Goal: Find specific fact: Find specific page/section

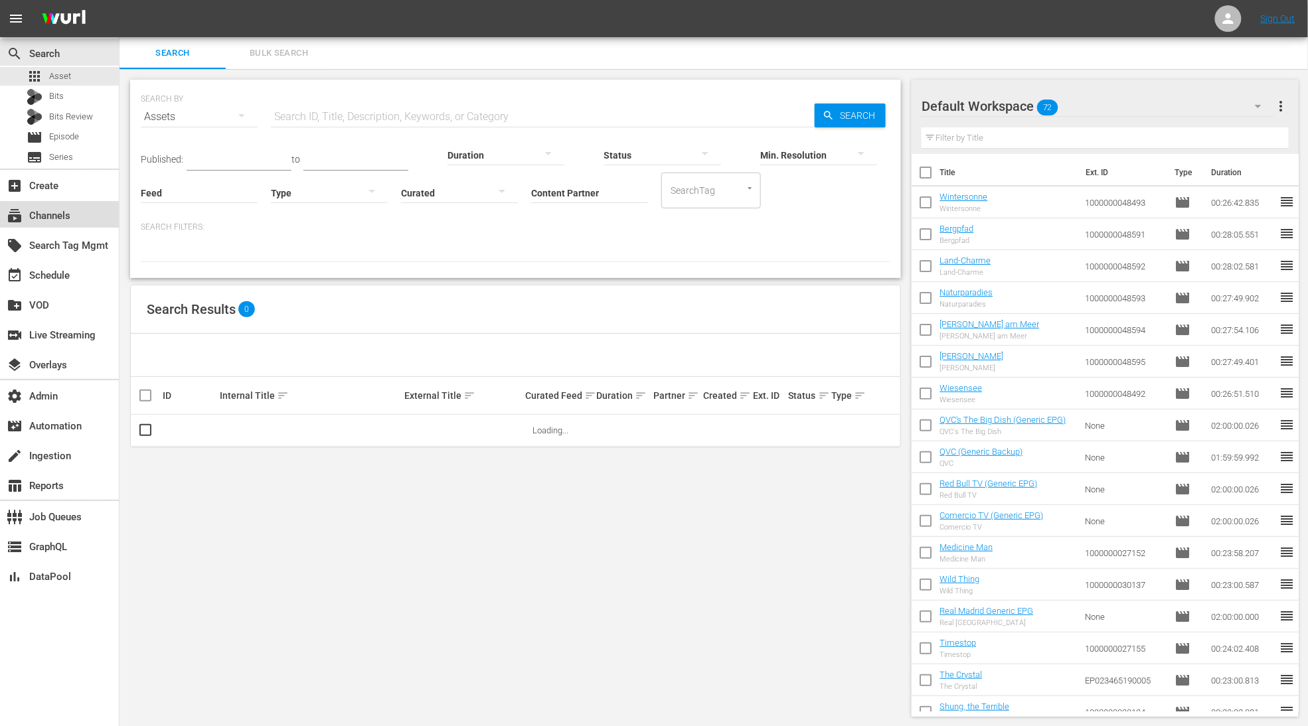
click at [72, 209] on div "subscriptions Channels" at bounding box center [37, 214] width 74 height 12
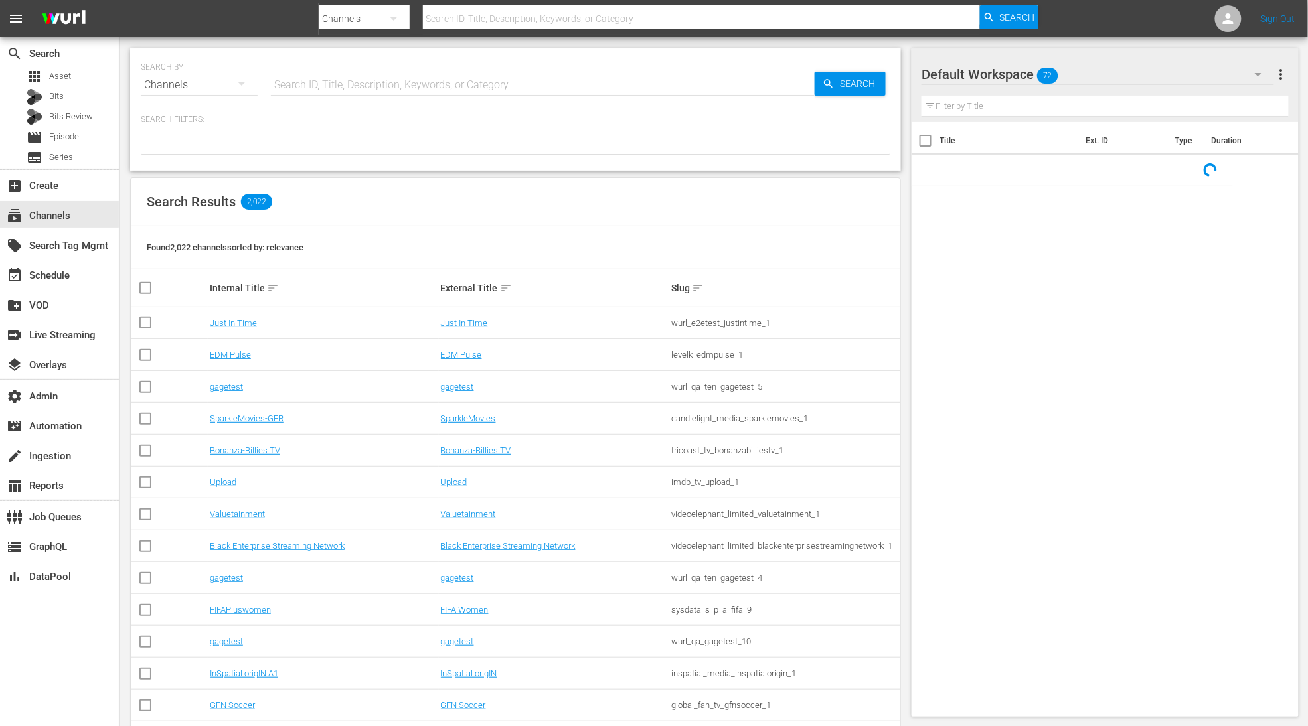
click at [344, 76] on input "text" at bounding box center [543, 85] width 544 height 32
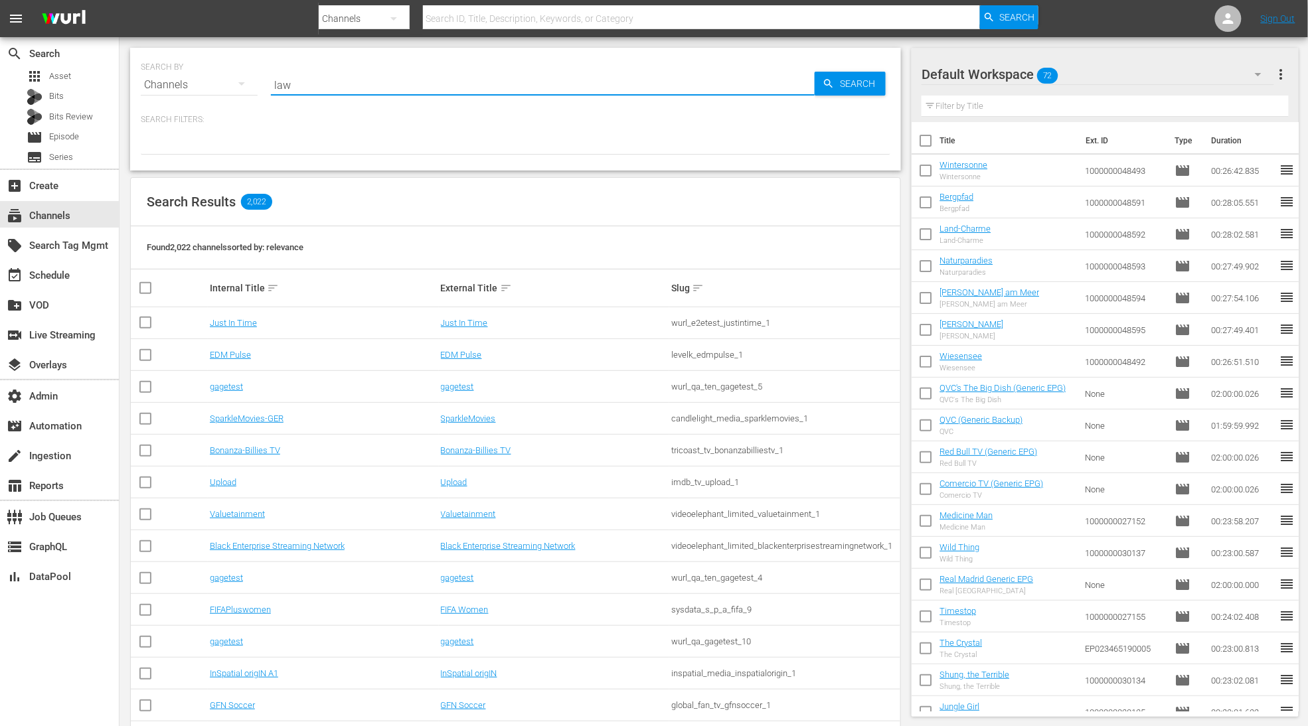
type input "law"
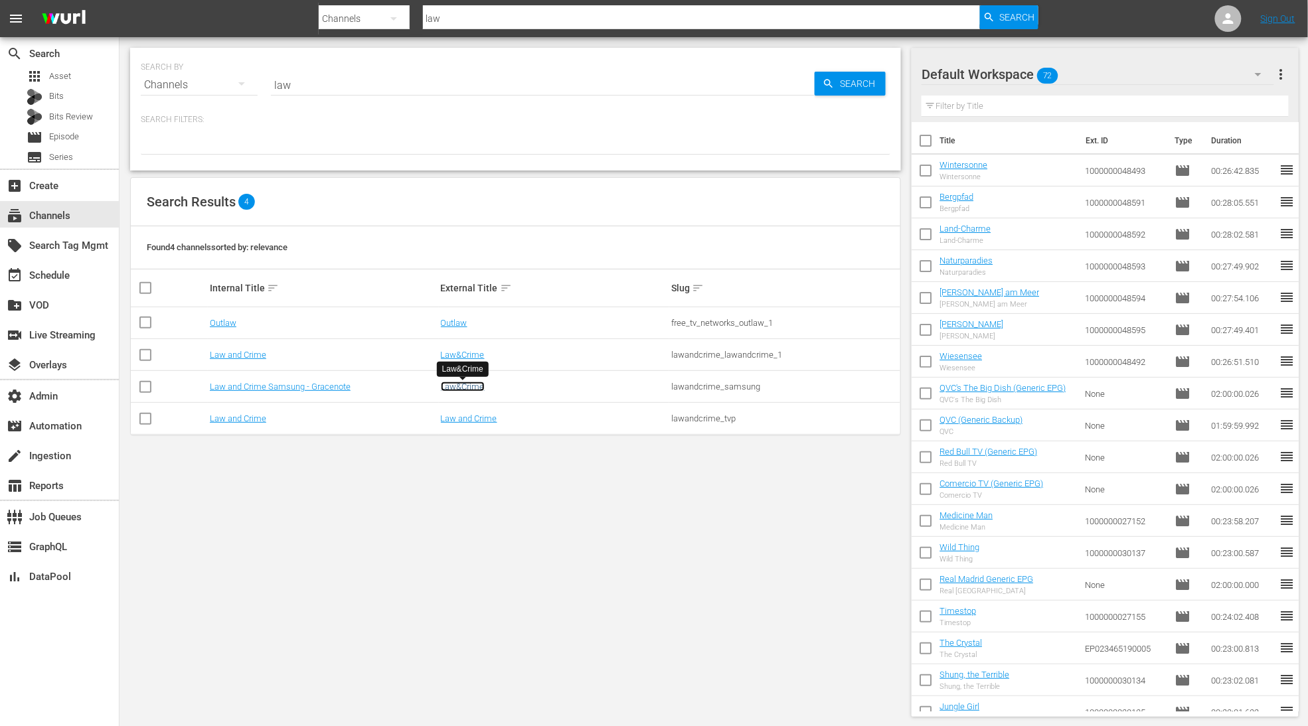
click at [478, 385] on link "Law&Crime" at bounding box center [463, 387] width 44 height 10
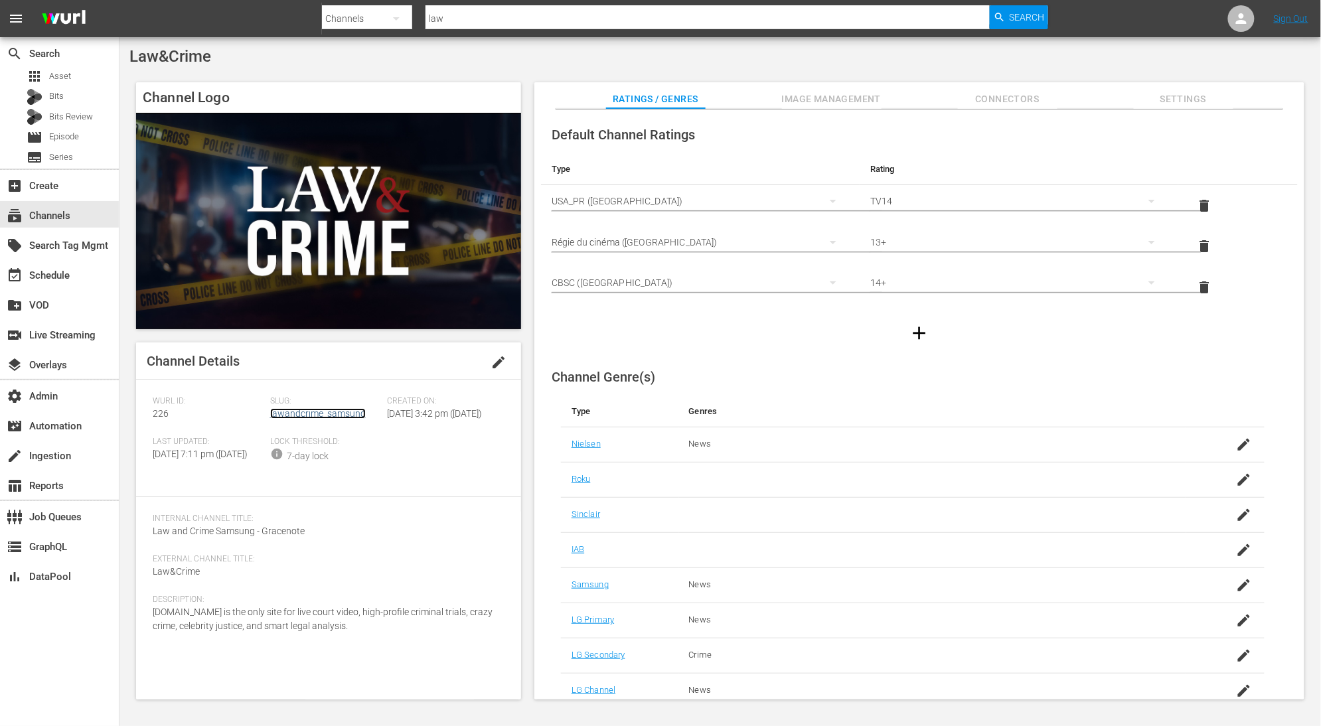
click at [359, 412] on link "lawandcrime_samsung" at bounding box center [318, 413] width 96 height 11
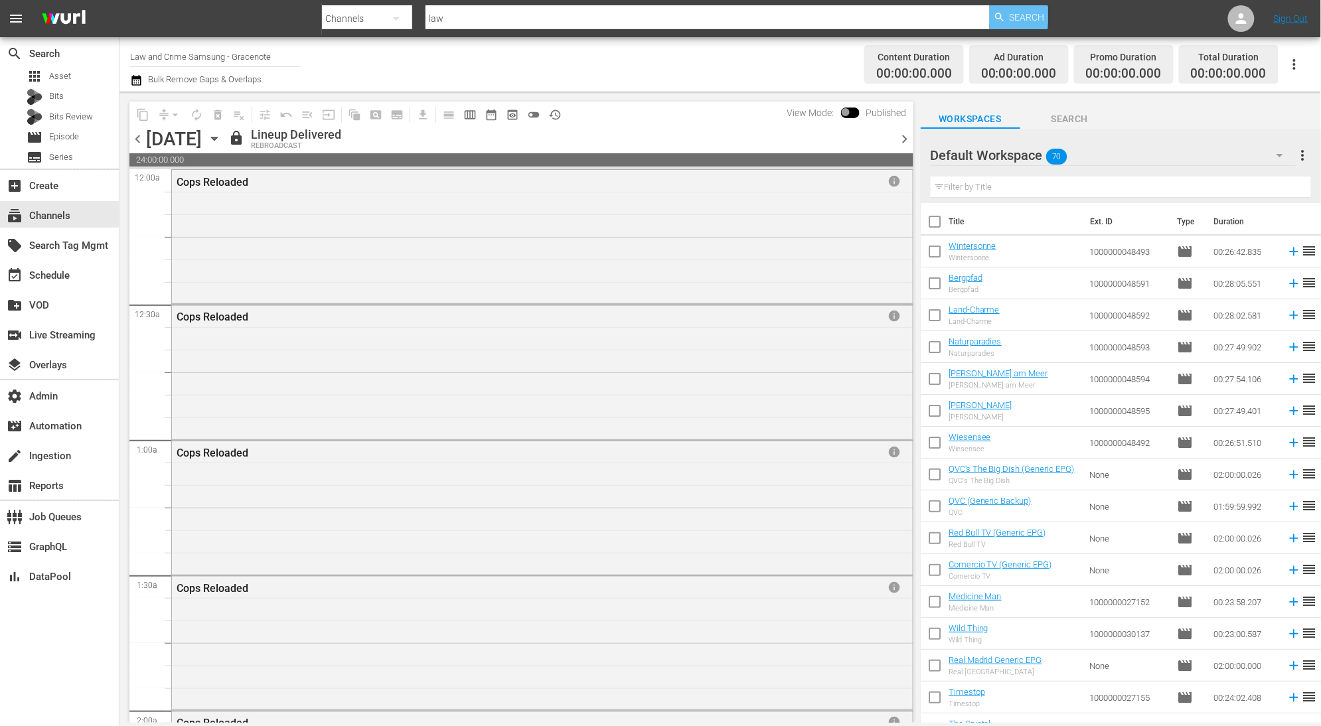
click at [1024, 25] on span "Search" at bounding box center [1027, 17] width 35 height 24
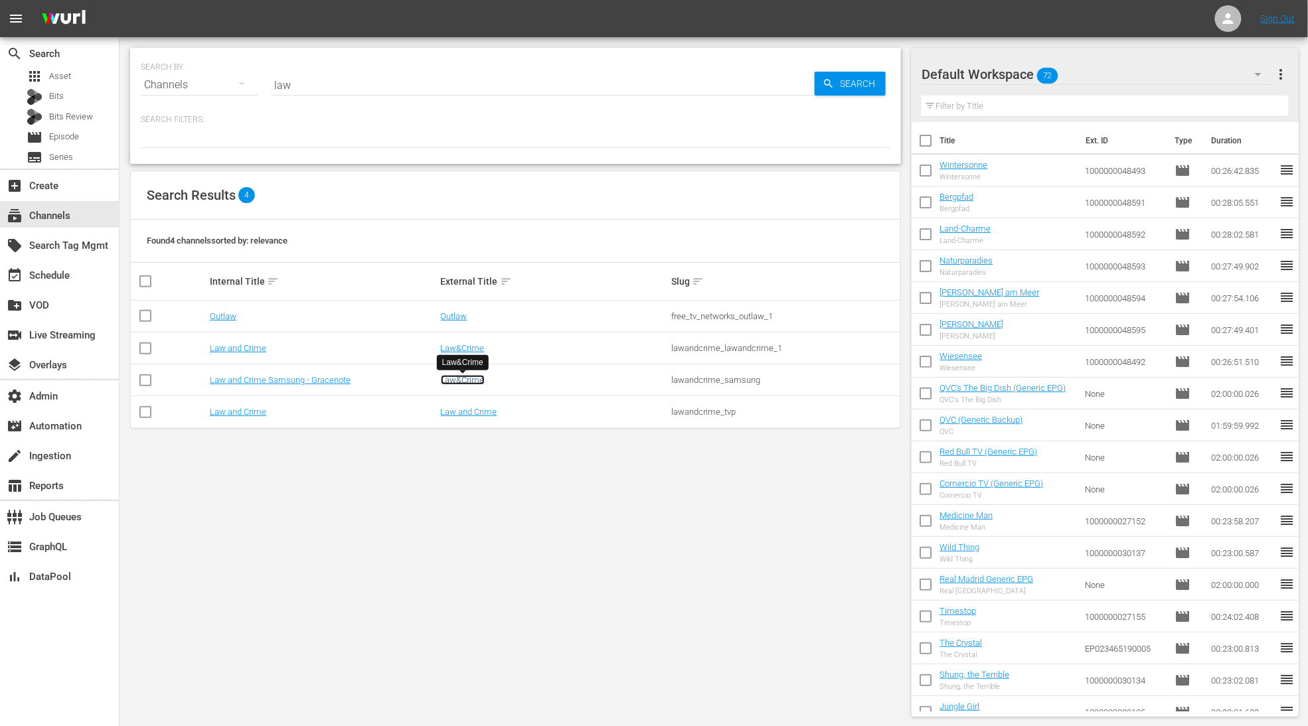
click at [475, 382] on link "Law&Crime" at bounding box center [463, 380] width 44 height 10
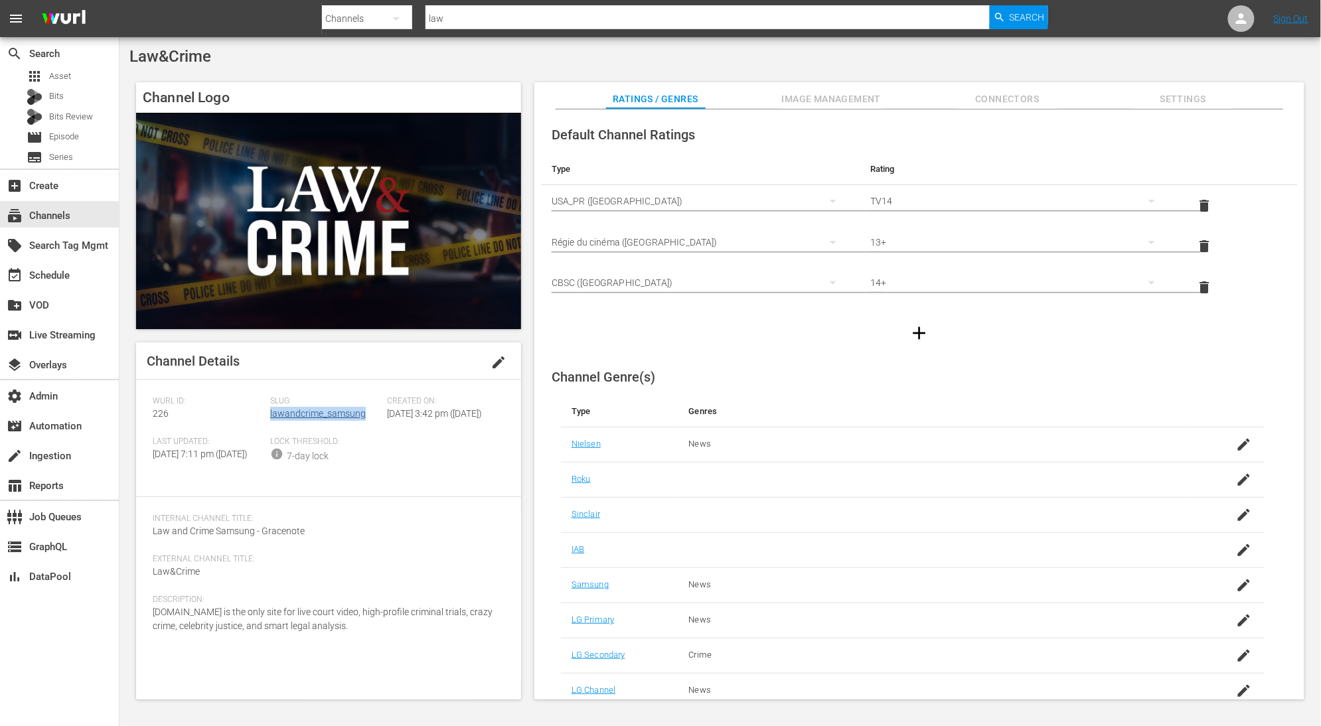
drag, startPoint x: 368, startPoint y: 415, endPoint x: 269, endPoint y: 418, distance: 99.6
click at [270, 418] on div "Slug: lawandcrime_samsung" at bounding box center [328, 416] width 117 height 40
copy link "lawandcrime_samsung"
drag, startPoint x: 153, startPoint y: 417, endPoint x: 144, endPoint y: 417, distance: 8.6
click at [144, 417] on div "Channel Details edit [PERSON_NAME] ID: 226 Slug: lawandcrime_samsung Created On…" at bounding box center [328, 520] width 385 height 357
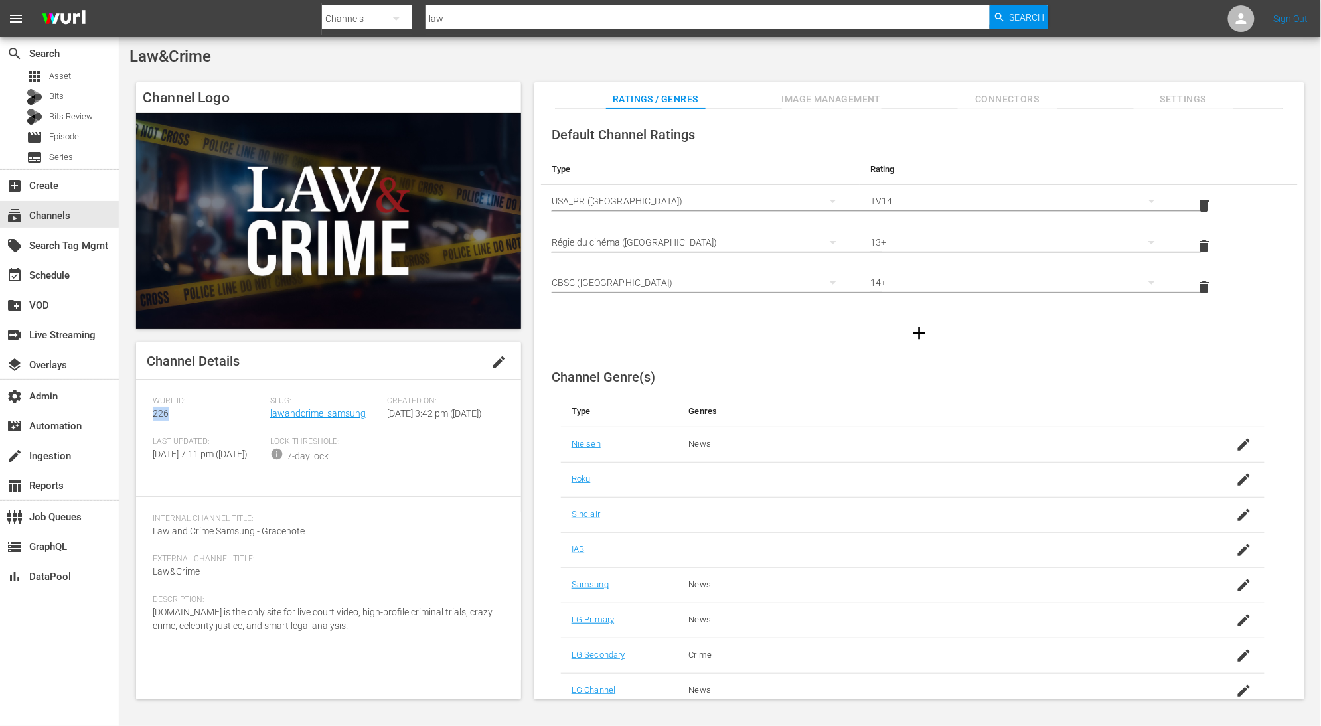
copy span "226"
